Goal: Task Accomplishment & Management: Manage account settings

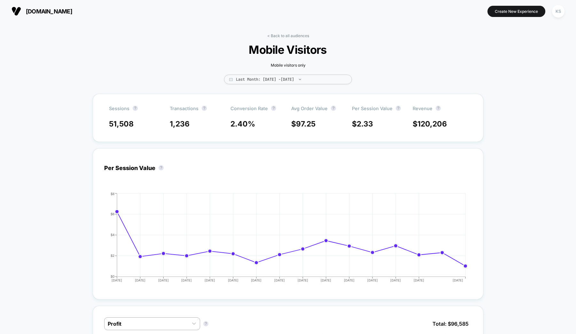
click at [56, 13] on span "[DOMAIN_NAME]" at bounding box center [49, 11] width 46 height 7
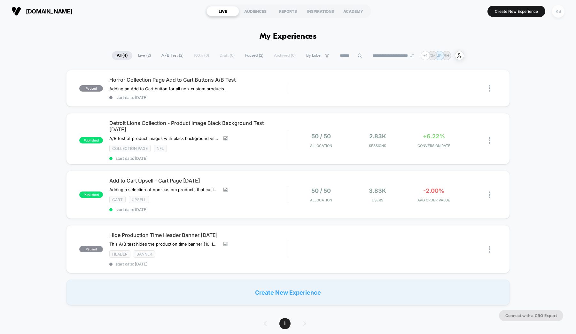
click at [559, 12] on div "KS" at bounding box center [558, 11] width 12 height 12
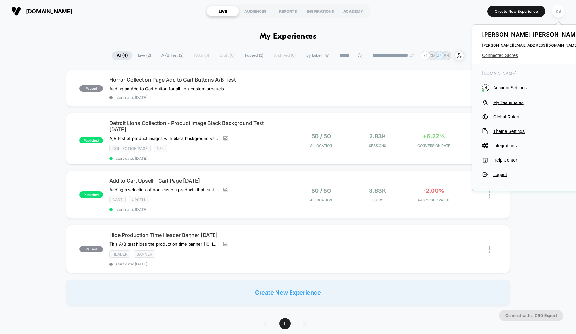
click at [502, 55] on span "Connected Stores" at bounding box center [532, 55] width 101 height 5
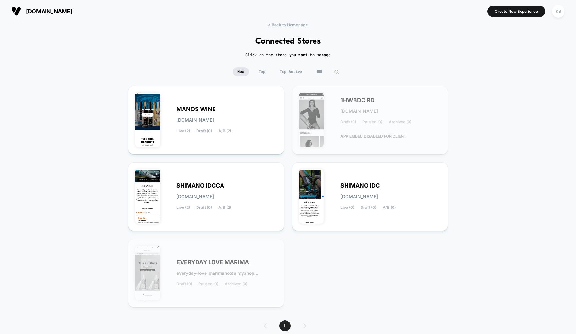
click at [324, 71] on input "****" at bounding box center [328, 71] width 32 height 9
click at [303, 72] on input "****" at bounding box center [328, 71] width 64 height 9
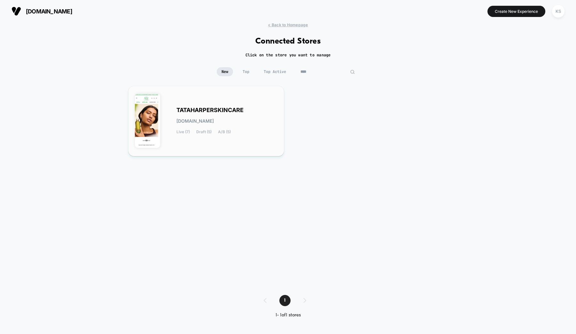
type input "****"
click at [190, 108] on span "TATAHARPERSKINCARE" at bounding box center [210, 110] width 67 height 4
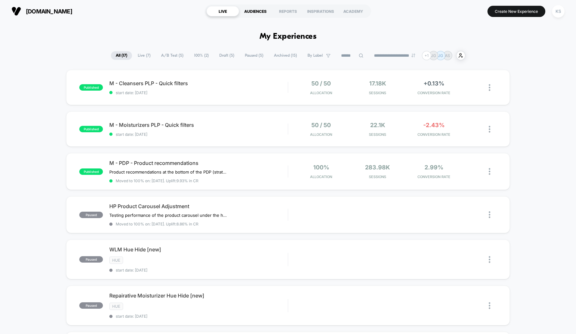
click at [257, 12] on div "AUDIENCES" at bounding box center [255, 11] width 33 height 10
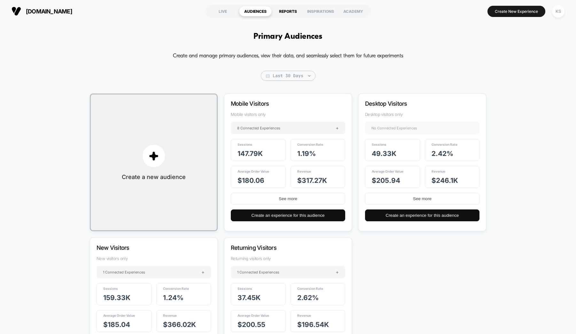
click at [287, 13] on div "REPORTS" at bounding box center [288, 11] width 33 height 10
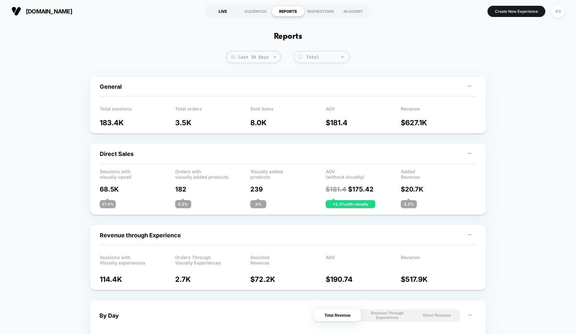
click at [222, 8] on div "LIVE" at bounding box center [223, 11] width 33 height 10
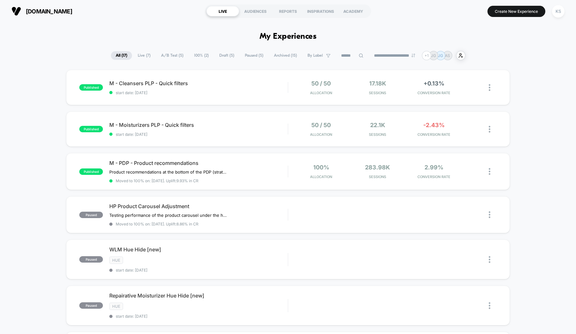
click at [143, 53] on span "Live ( 7 )" at bounding box center [144, 55] width 22 height 9
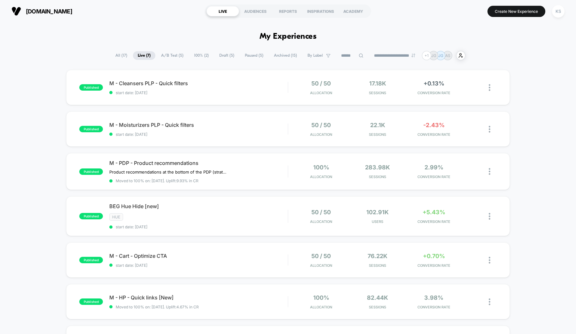
click at [171, 57] on span "A/B Test ( 5 )" at bounding box center [172, 55] width 32 height 9
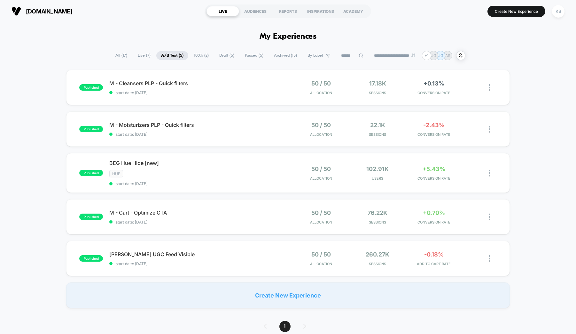
click at [46, 133] on div "published M - Cleansers PLP - Quick filters start date: [DATE] 50 / 50 Allocati…" at bounding box center [288, 189] width 576 height 238
click at [162, 124] on span "M - Moisturizers PLP - Quick filters Click to edit experience details" at bounding box center [198, 125] width 178 height 6
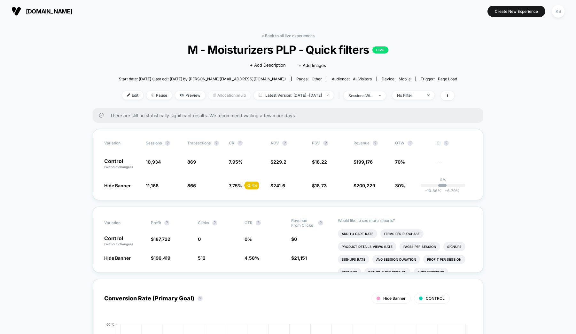
click at [216, 94] on span "Allocation: multi" at bounding box center [229, 95] width 42 height 9
click at [31, 10] on span "[DOMAIN_NAME]" at bounding box center [49, 11] width 46 height 7
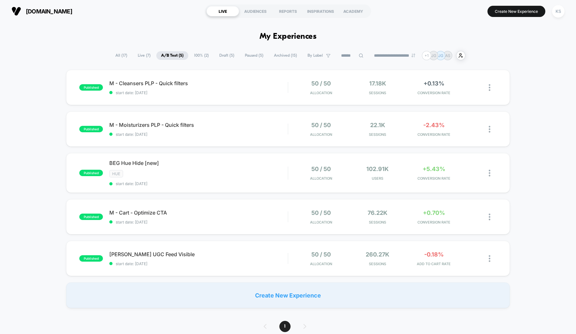
click at [200, 53] on span "100% ( 2 )" at bounding box center [201, 55] width 24 height 9
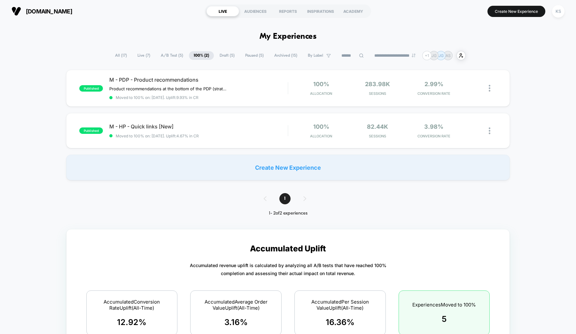
click at [196, 56] on span "100% ( 2 )" at bounding box center [201, 55] width 25 height 9
click at [166, 57] on span "A/B Test ( 5 )" at bounding box center [172, 55] width 32 height 9
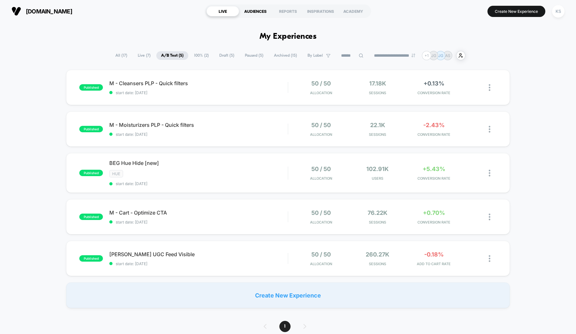
click at [250, 12] on div "AUDIENCES" at bounding box center [255, 11] width 33 height 10
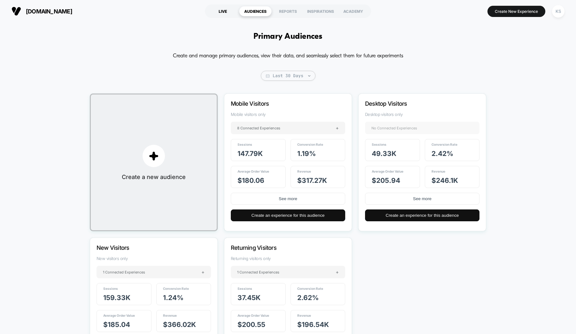
click at [222, 9] on div "LIVE" at bounding box center [223, 11] width 33 height 10
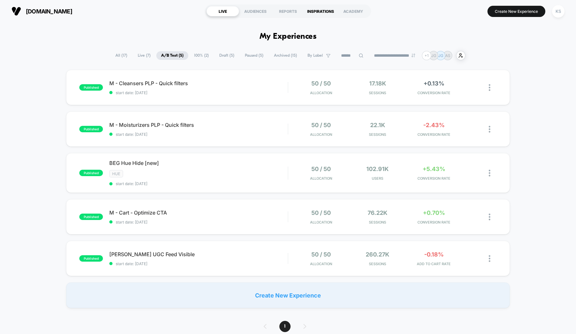
click at [316, 10] on div "INSPIRATIONS" at bounding box center [320, 11] width 33 height 10
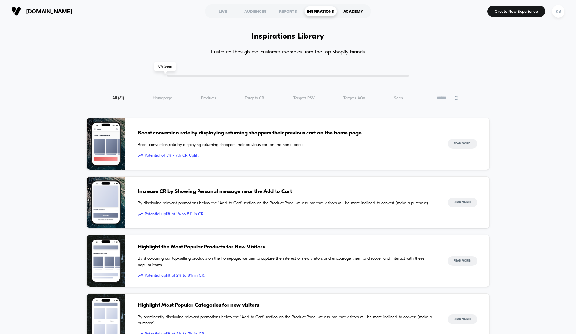
click at [363, 12] on div "ACADEMY" at bounding box center [353, 11] width 33 height 10
